Goal: Information Seeking & Learning: Learn about a topic

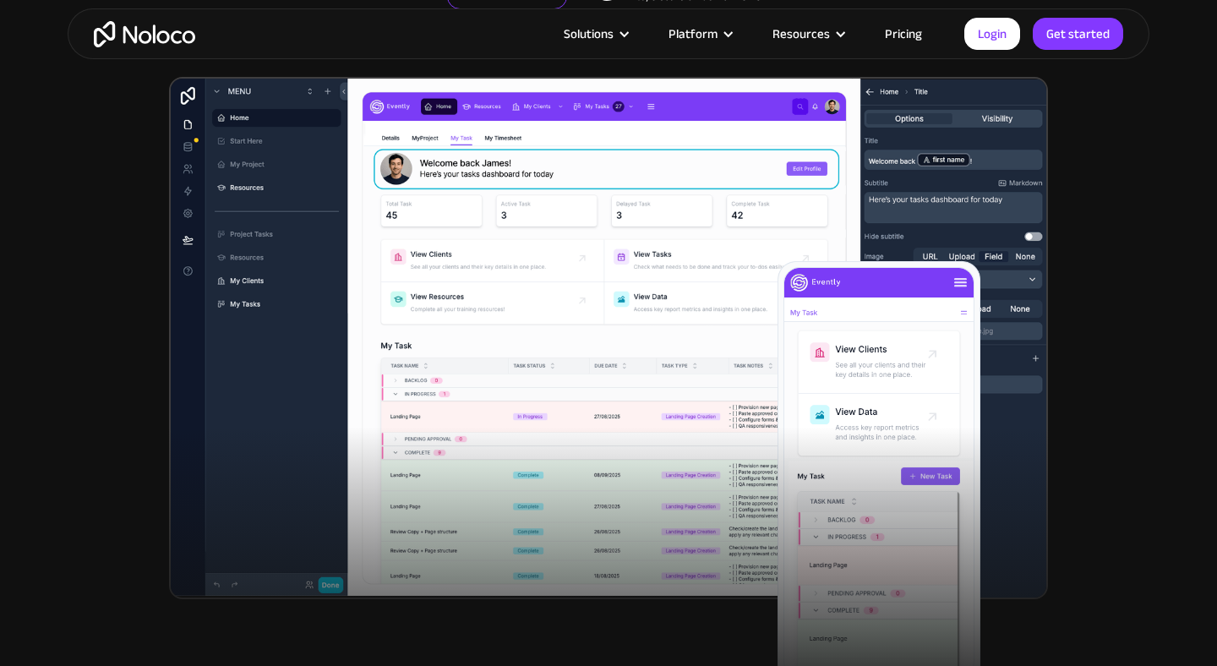
scroll to position [467, 0]
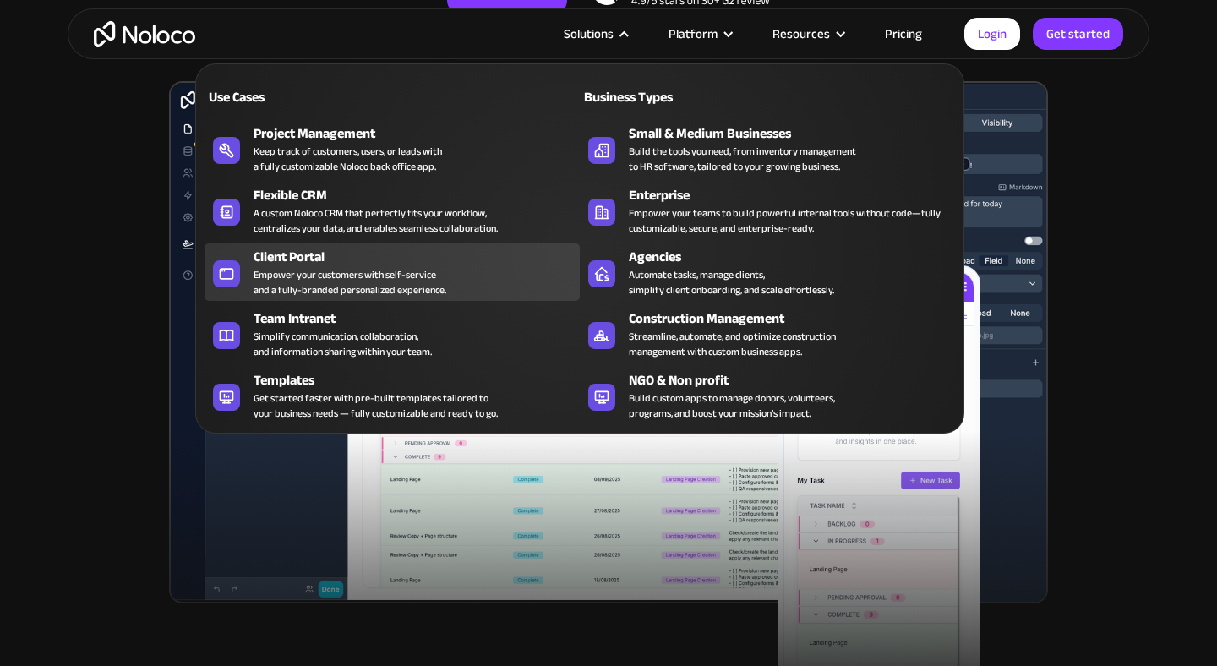
click at [378, 257] on div "Client Portal" at bounding box center [421, 257] width 334 height 20
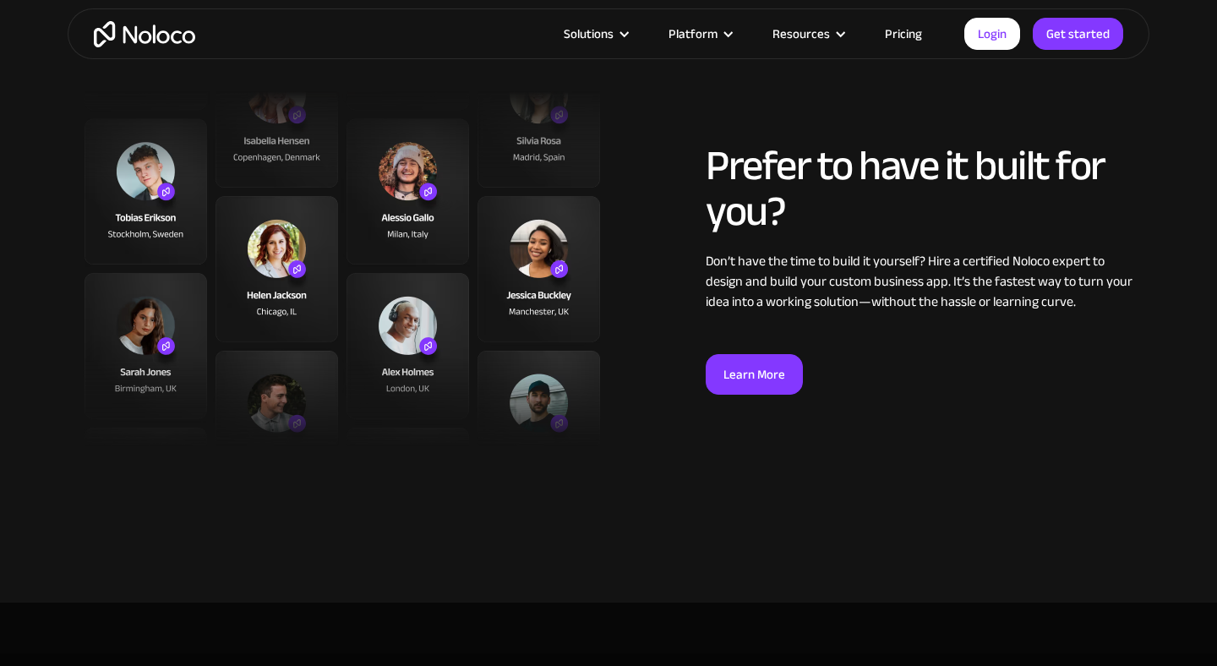
scroll to position [4338, 0]
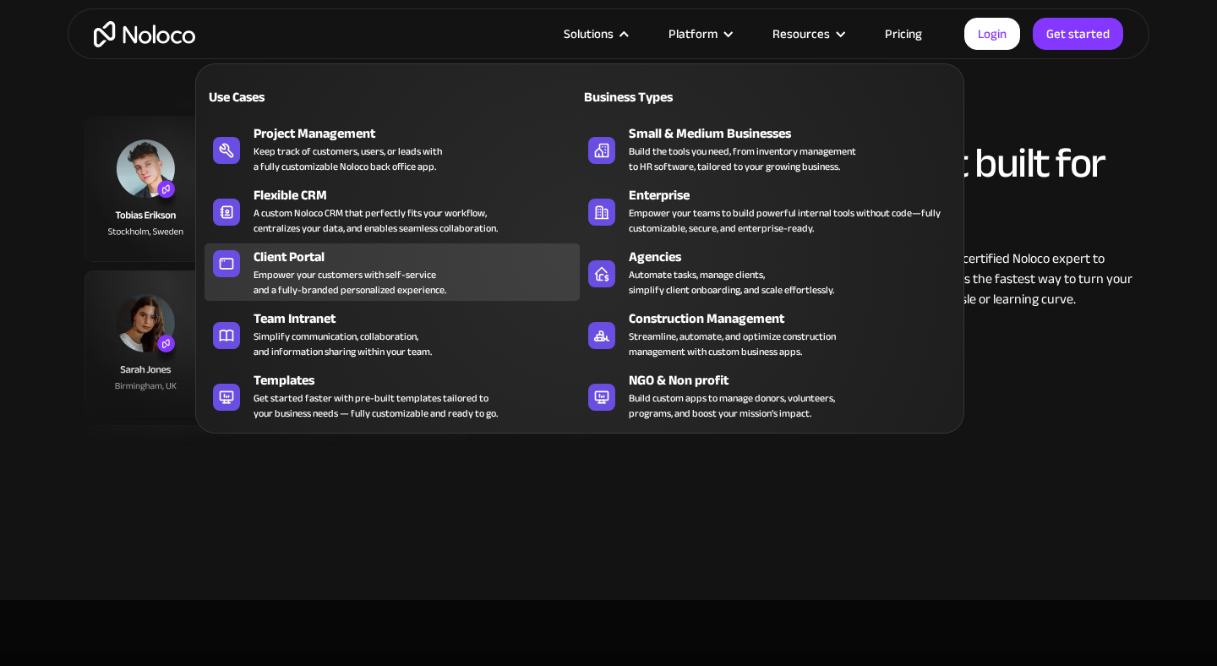
click at [396, 283] on div "Empower your customers with self-service and a fully-branded personalized exper…" at bounding box center [350, 282] width 193 height 30
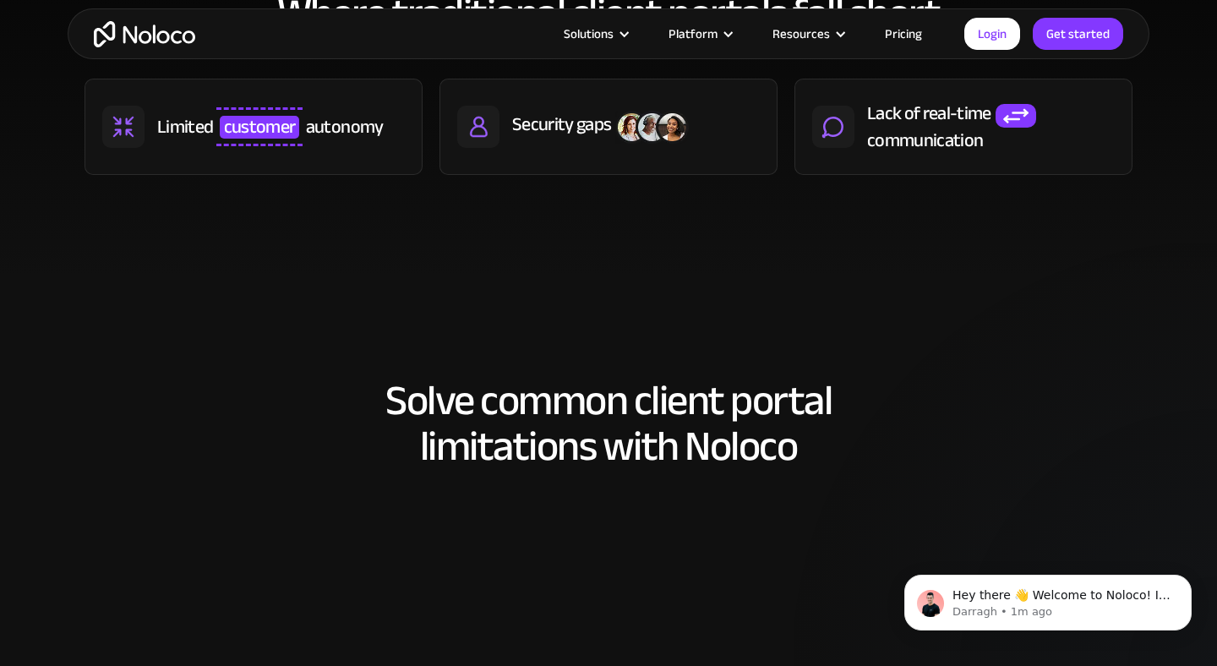
click at [897, 30] on link "Pricing" at bounding box center [903, 34] width 79 height 22
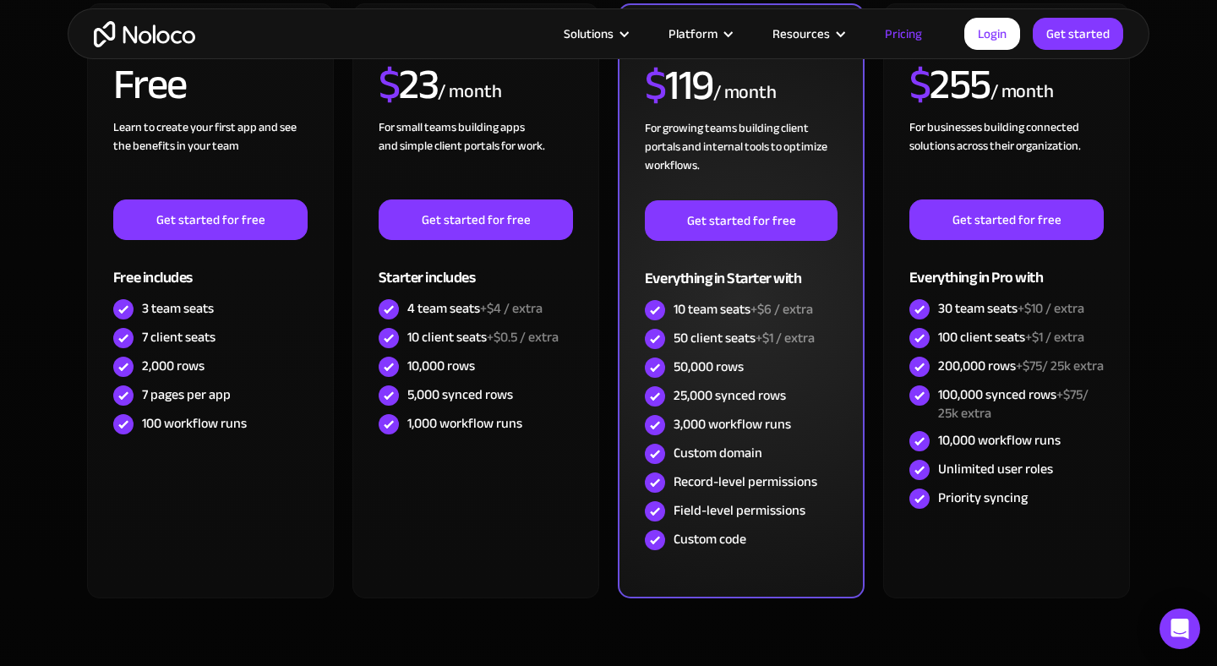
scroll to position [500, 0]
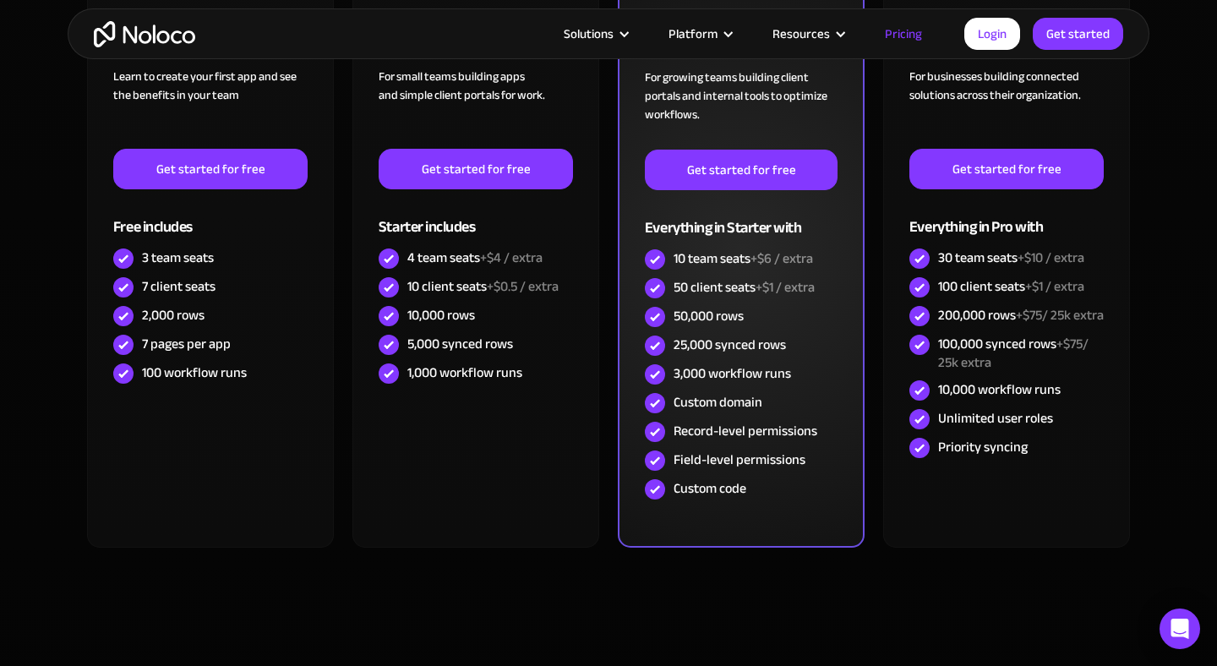
click at [712, 352] on div "25,000 synced rows" at bounding box center [730, 345] width 112 height 19
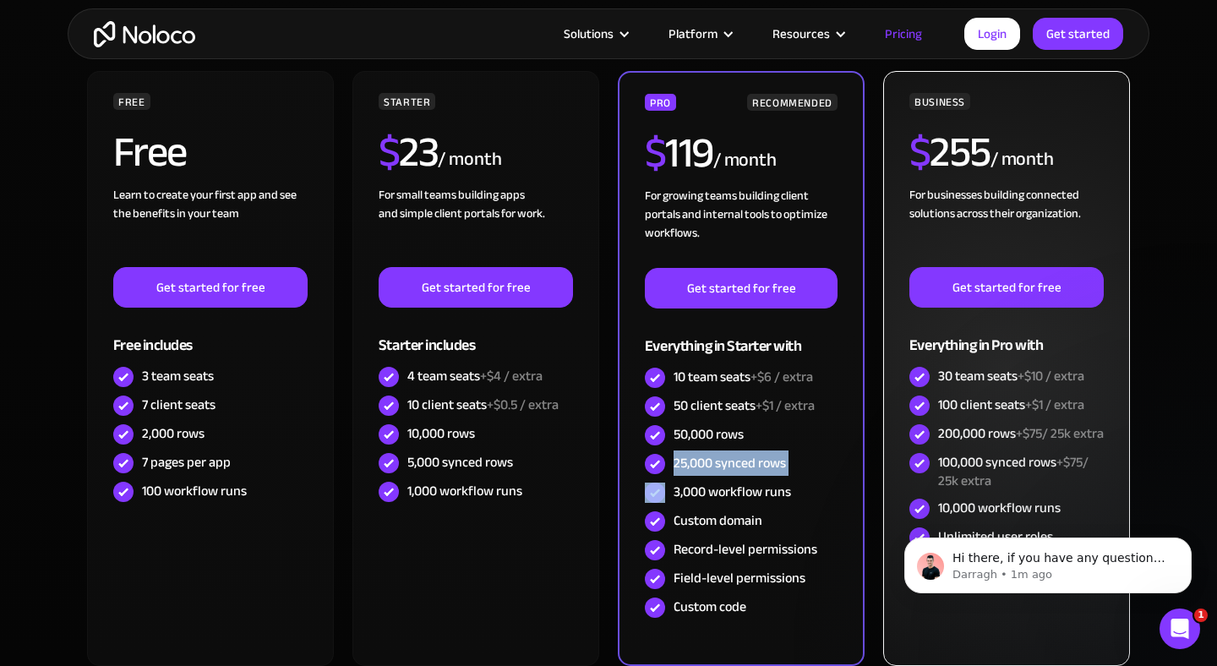
scroll to position [0, 0]
